Goal: Task Accomplishment & Management: Manage account settings

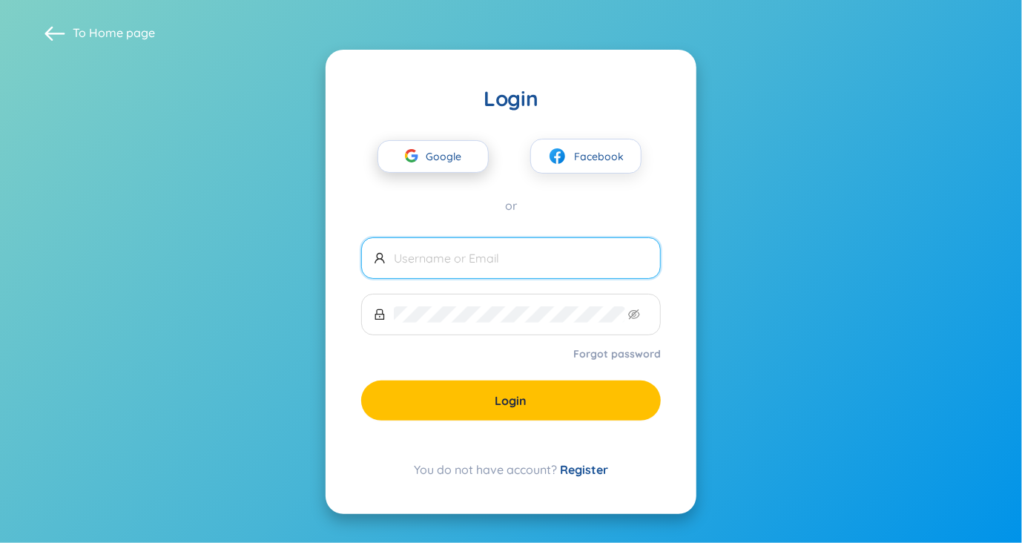
click at [450, 166] on span "Google" at bounding box center [447, 156] width 43 height 31
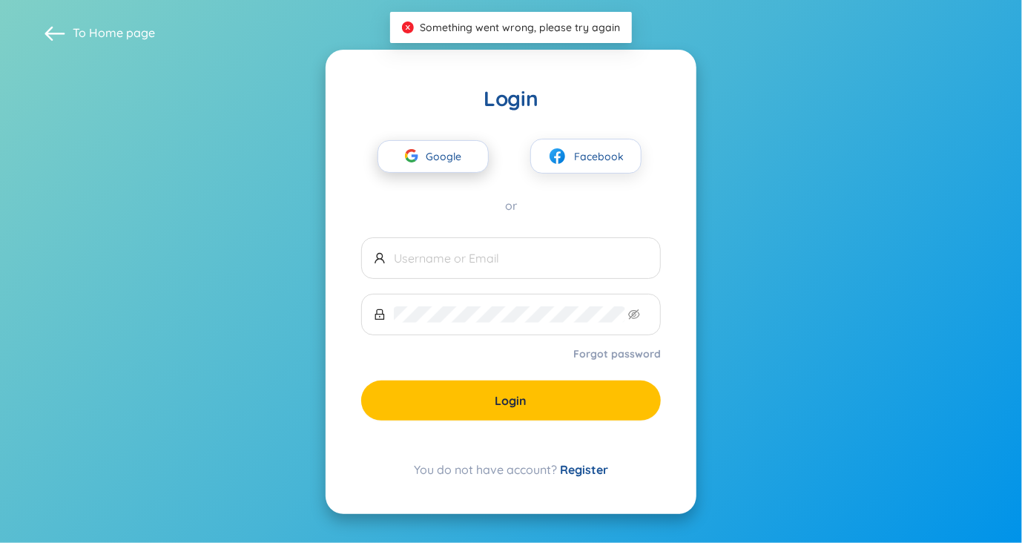
click at [468, 166] on span "Google" at bounding box center [447, 156] width 43 height 31
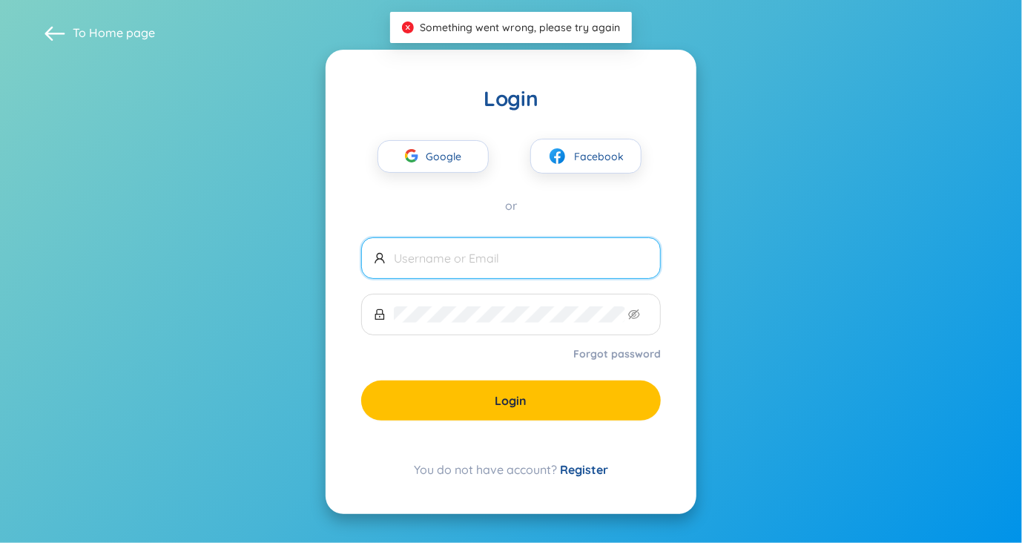
click at [492, 251] on input "text" at bounding box center [521, 258] width 254 height 16
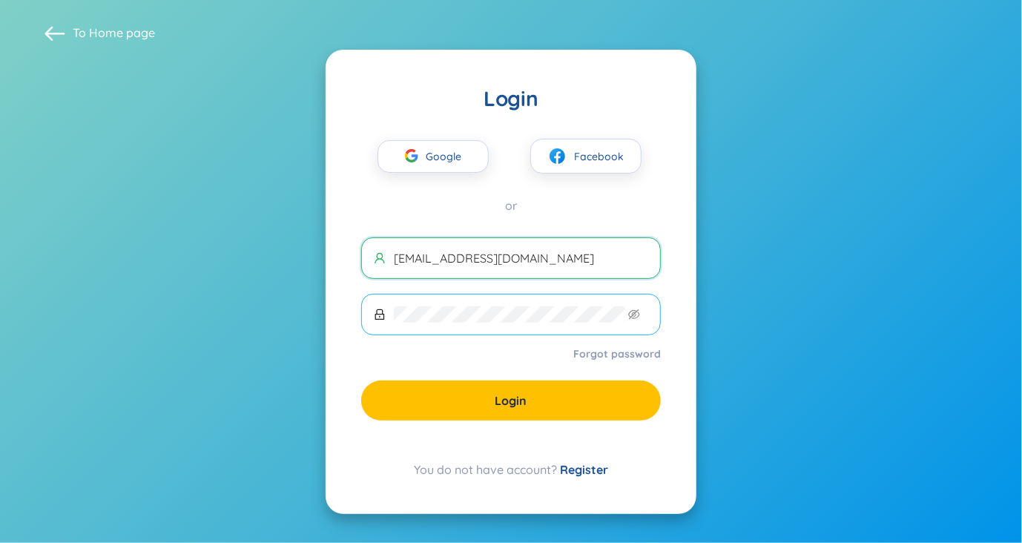
click at [460, 305] on span at bounding box center [511, 315] width 300 height 42
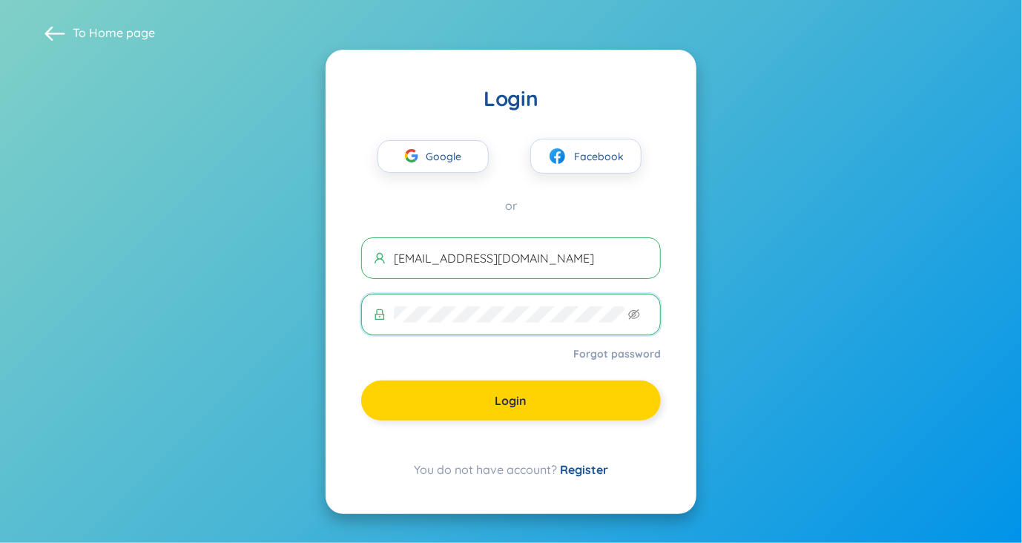
click at [539, 391] on button "Login" at bounding box center [511, 400] width 300 height 40
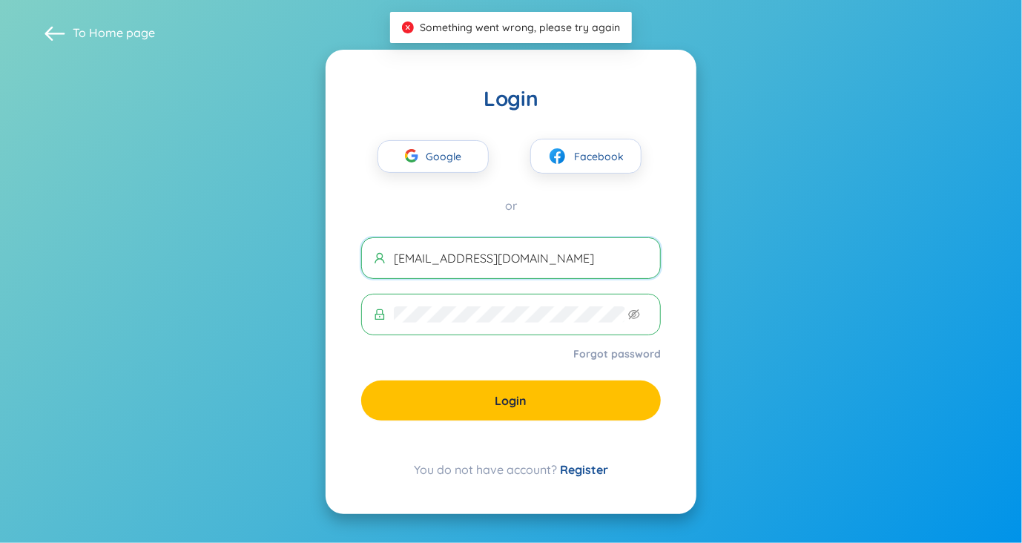
click at [461, 263] on input "[EMAIL_ADDRESS][DOMAIN_NAME]" at bounding box center [521, 258] width 254 height 16
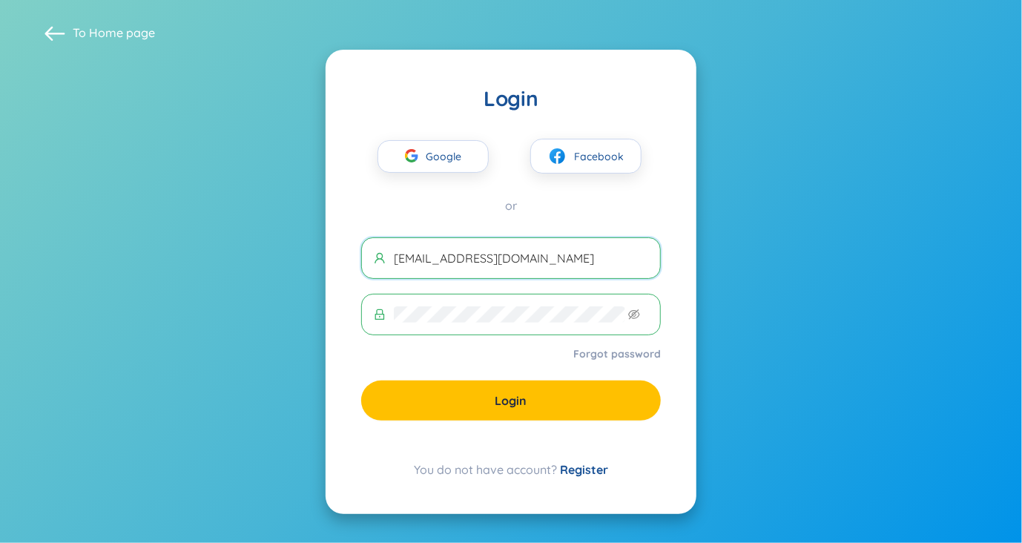
click at [465, 263] on input "[EMAIL_ADDRESS][DOMAIN_NAME]" at bounding box center [521, 258] width 254 height 16
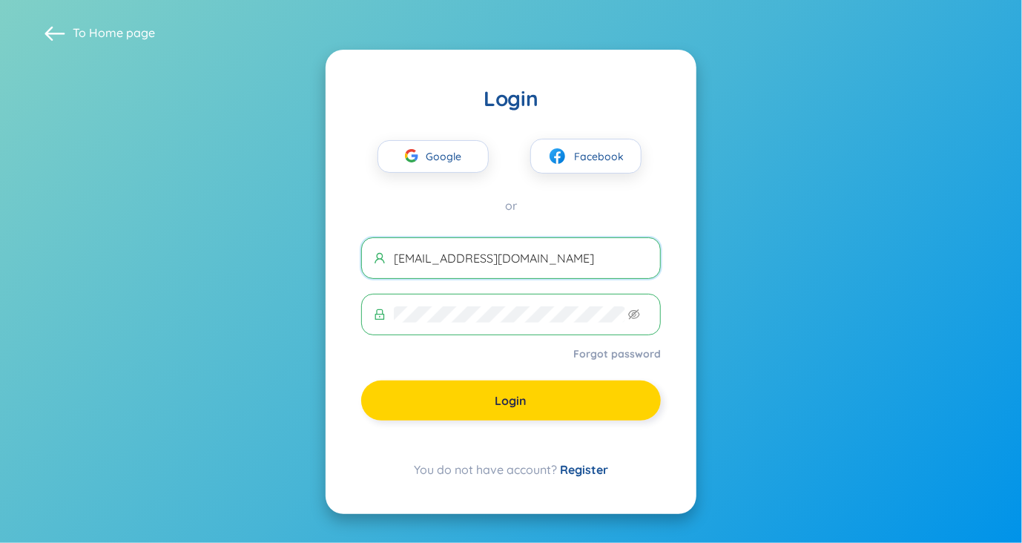
type input "[EMAIL_ADDRESS][DOMAIN_NAME]"
click at [535, 409] on button "Login" at bounding box center [511, 400] width 300 height 40
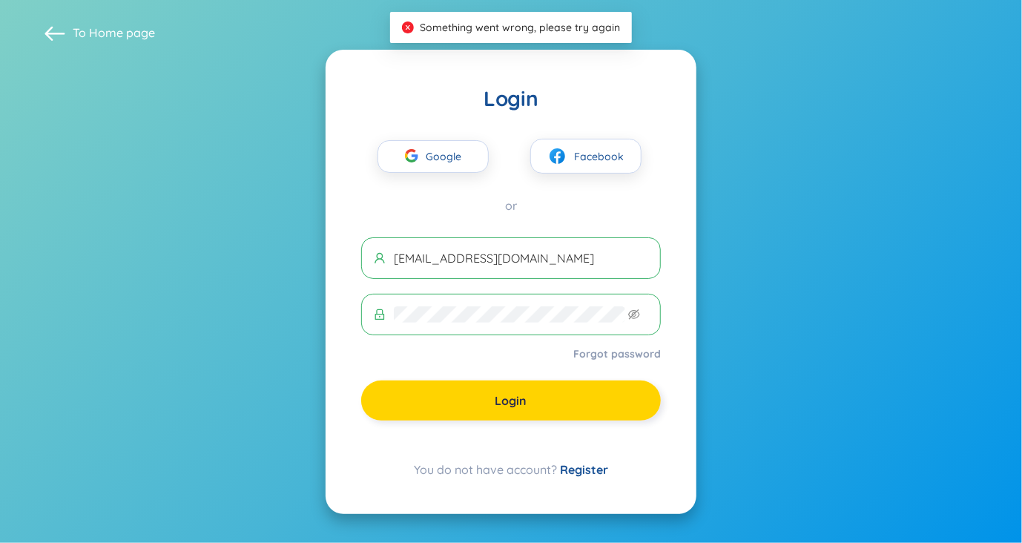
click at [535, 409] on button "Login" at bounding box center [511, 400] width 300 height 40
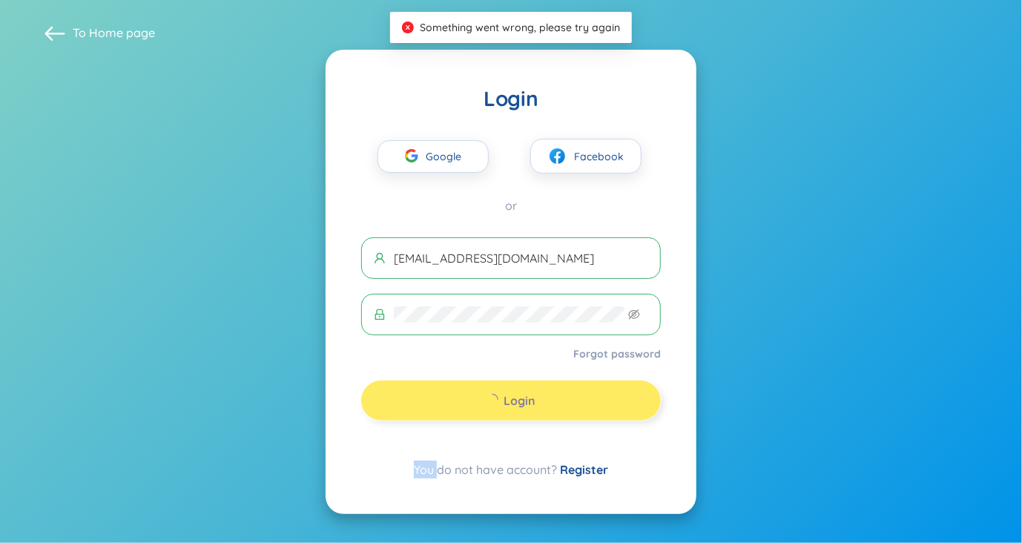
click at [535, 409] on div "Login" at bounding box center [511, 400] width 300 height 40
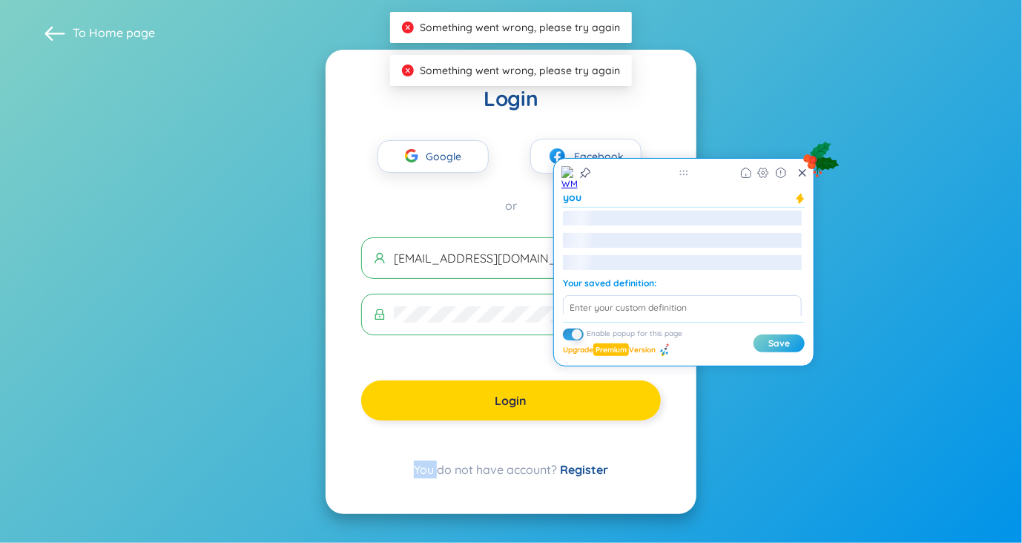
click at [535, 409] on button "Login" at bounding box center [511, 400] width 300 height 40
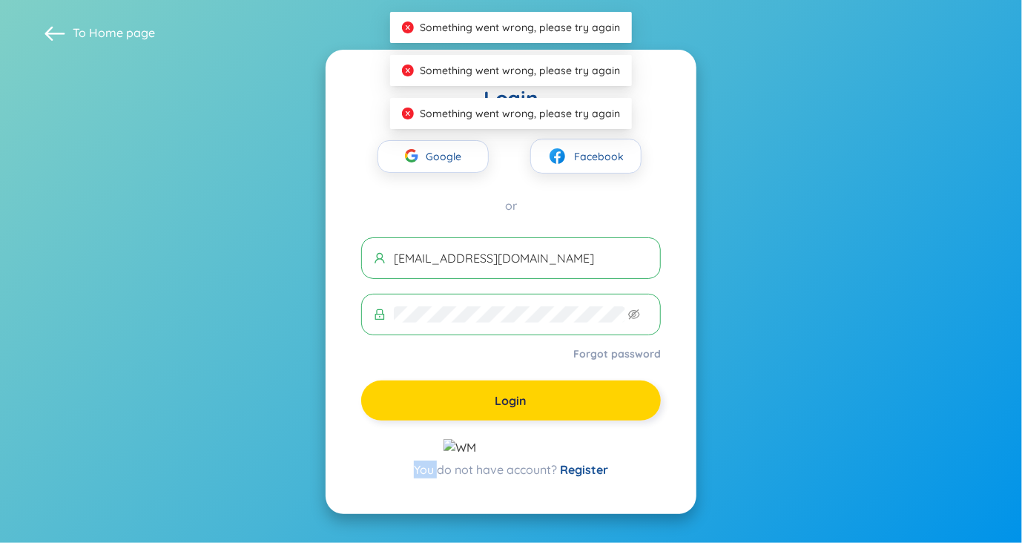
click at [535, 409] on button "Login" at bounding box center [511, 400] width 300 height 40
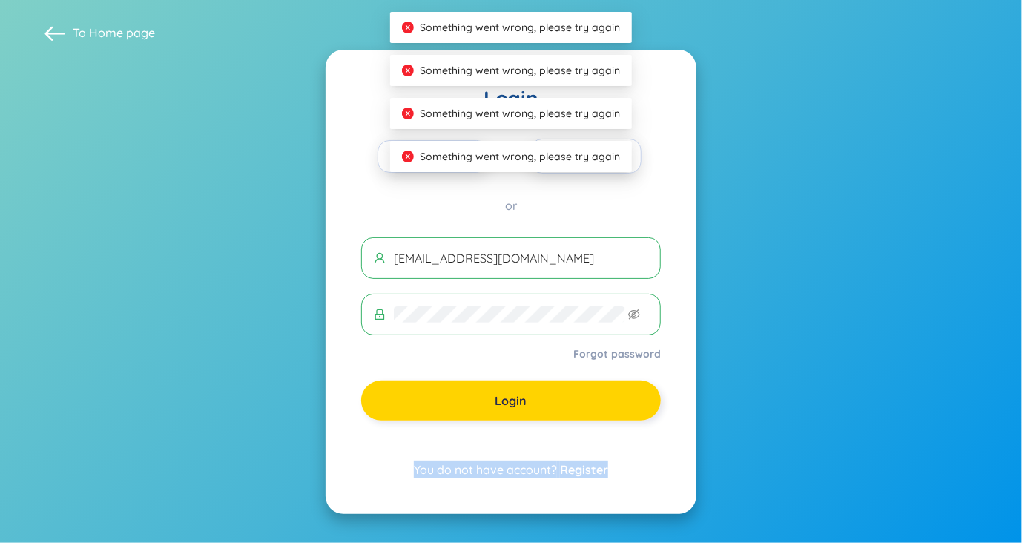
click at [535, 409] on div "Login" at bounding box center [511, 400] width 300 height 40
click at [535, 409] on button "Login" at bounding box center [511, 400] width 300 height 40
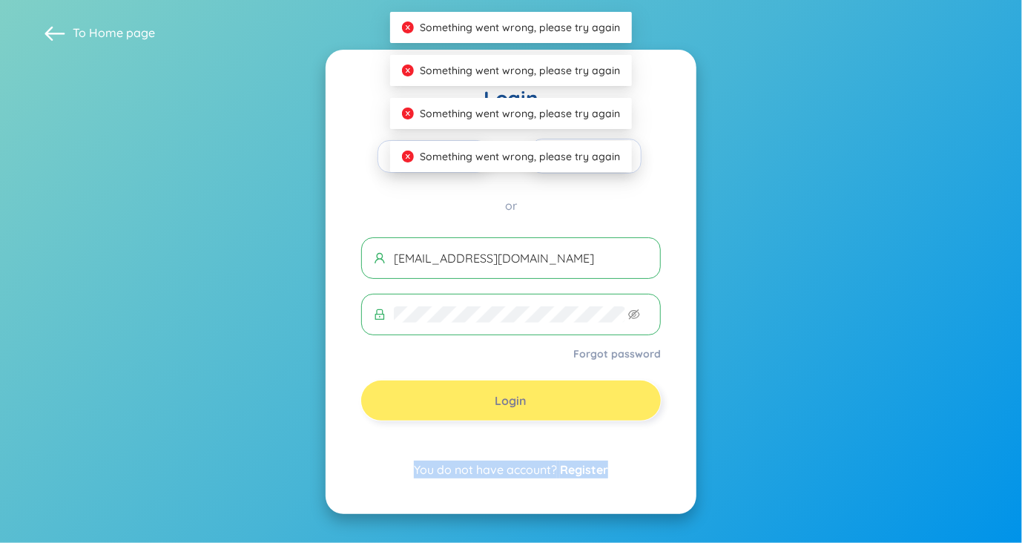
click at [535, 409] on div "Login" at bounding box center [511, 400] width 300 height 40
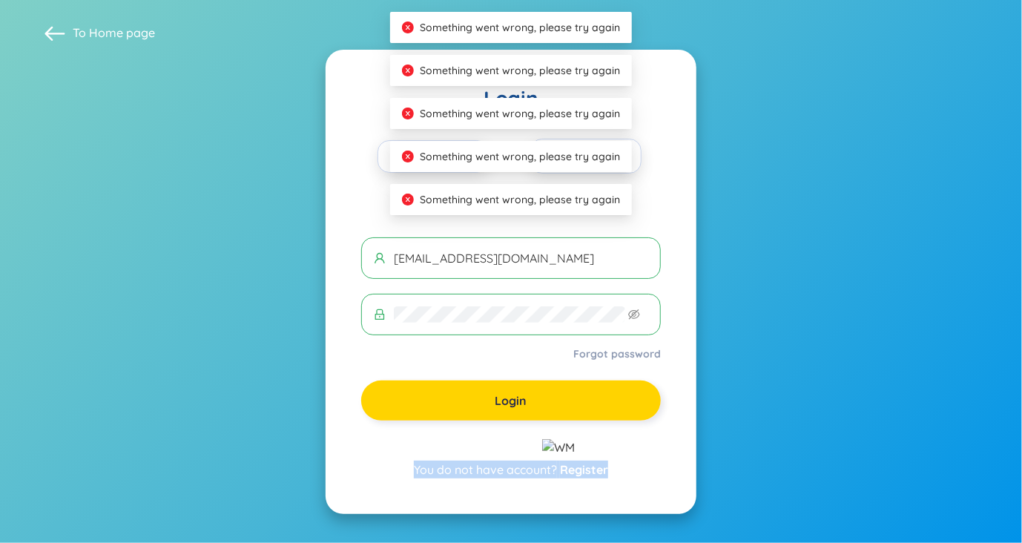
click at [535, 409] on button "Login" at bounding box center [511, 400] width 300 height 40
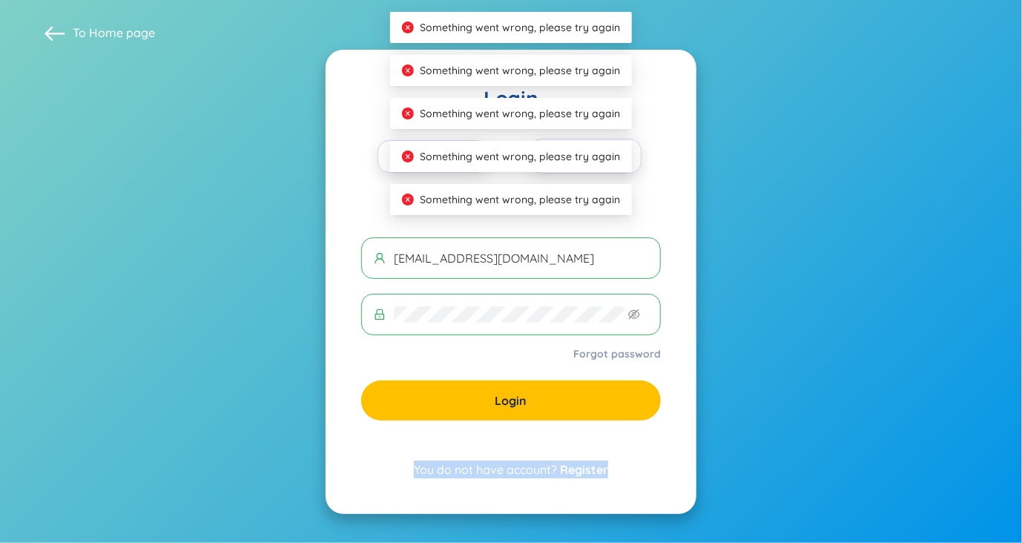
click at [357, 453] on div "Login Google Facebook or [EMAIL_ADDRESS][DOMAIN_NAME] Forgot password Login You…" at bounding box center [511, 282] width 371 height 464
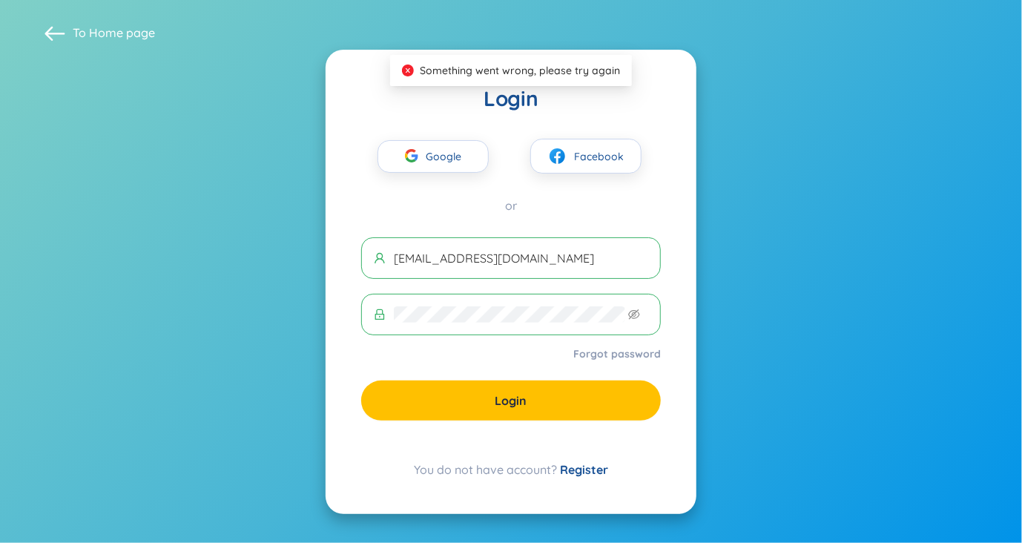
click at [587, 470] on link "Register" at bounding box center [584, 469] width 48 height 15
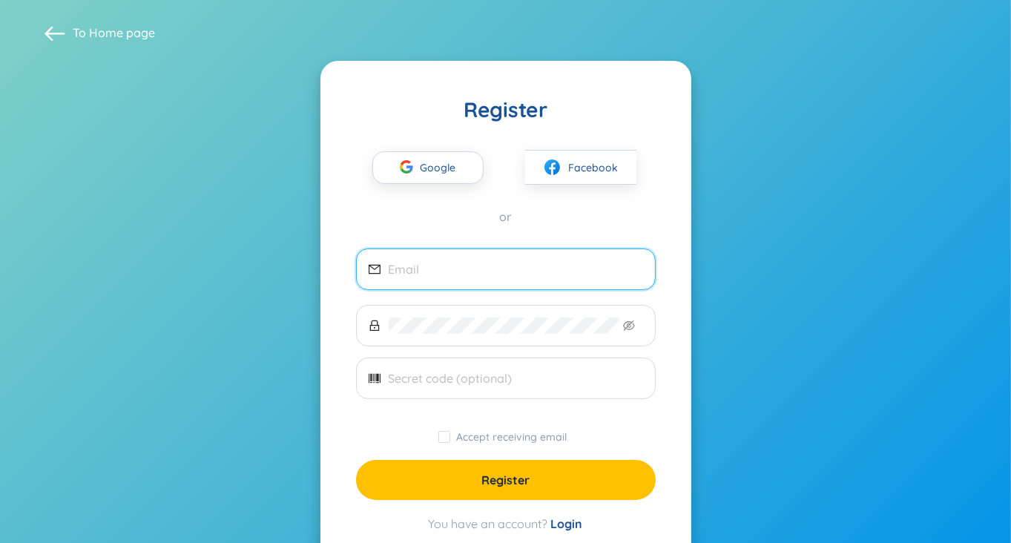
click at [460, 282] on span at bounding box center [506, 269] width 300 height 42
click at [458, 173] on span "Google" at bounding box center [441, 167] width 43 height 31
